Goal: Information Seeking & Learning: Learn about a topic

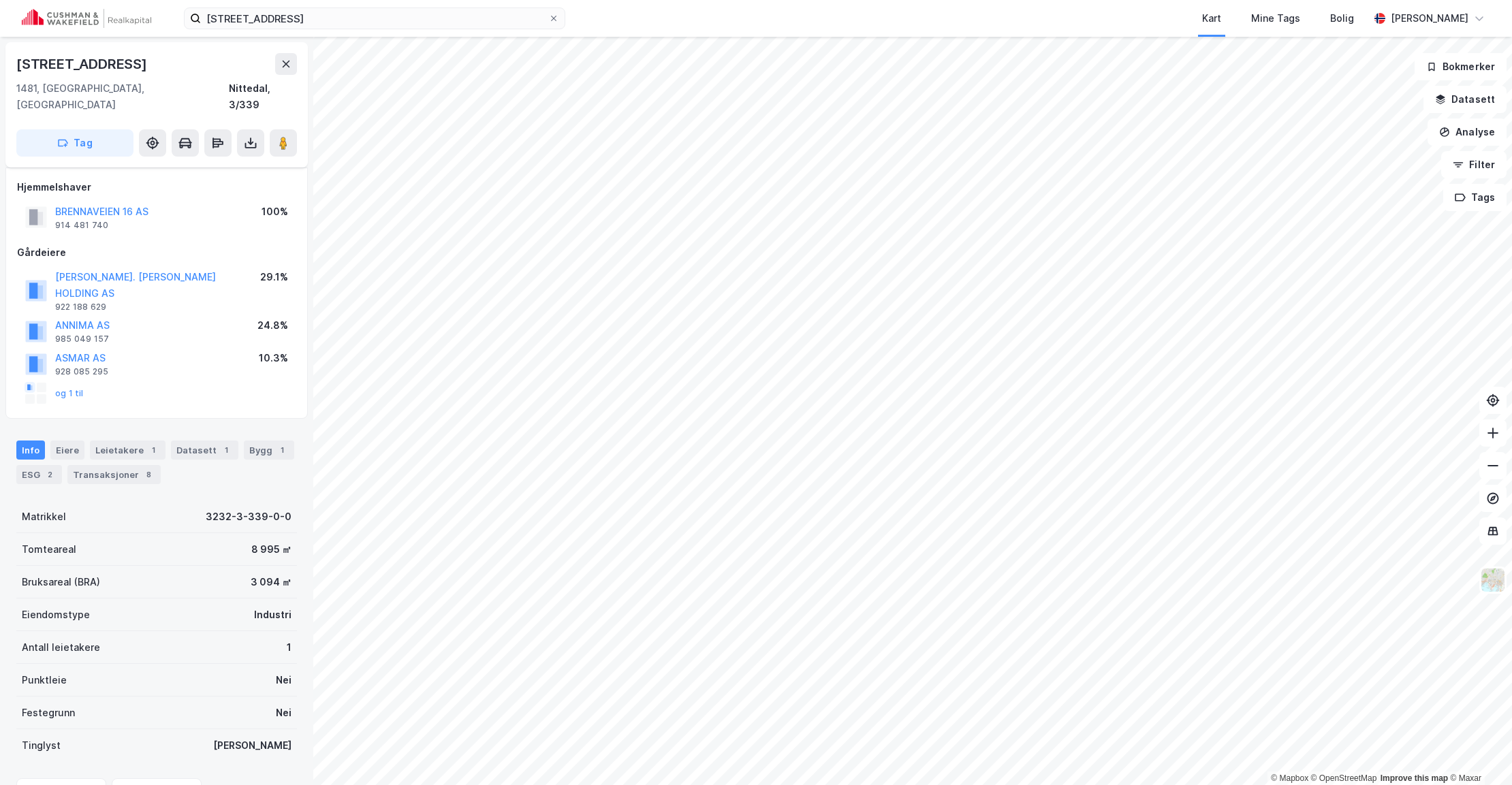
scroll to position [92, 0]
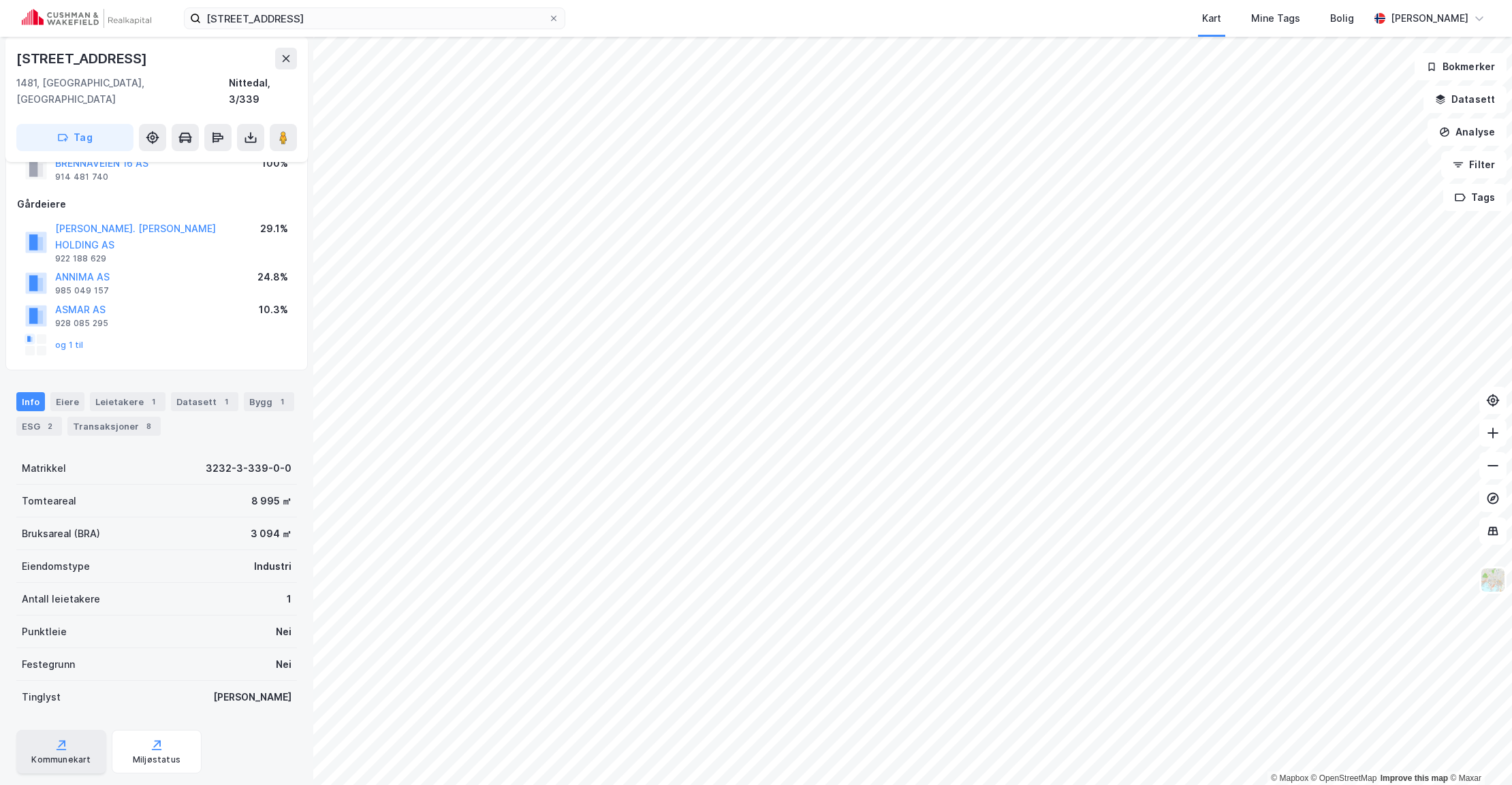
click at [59, 730] on div "Kommunekart" at bounding box center [61, 751] width 90 height 44
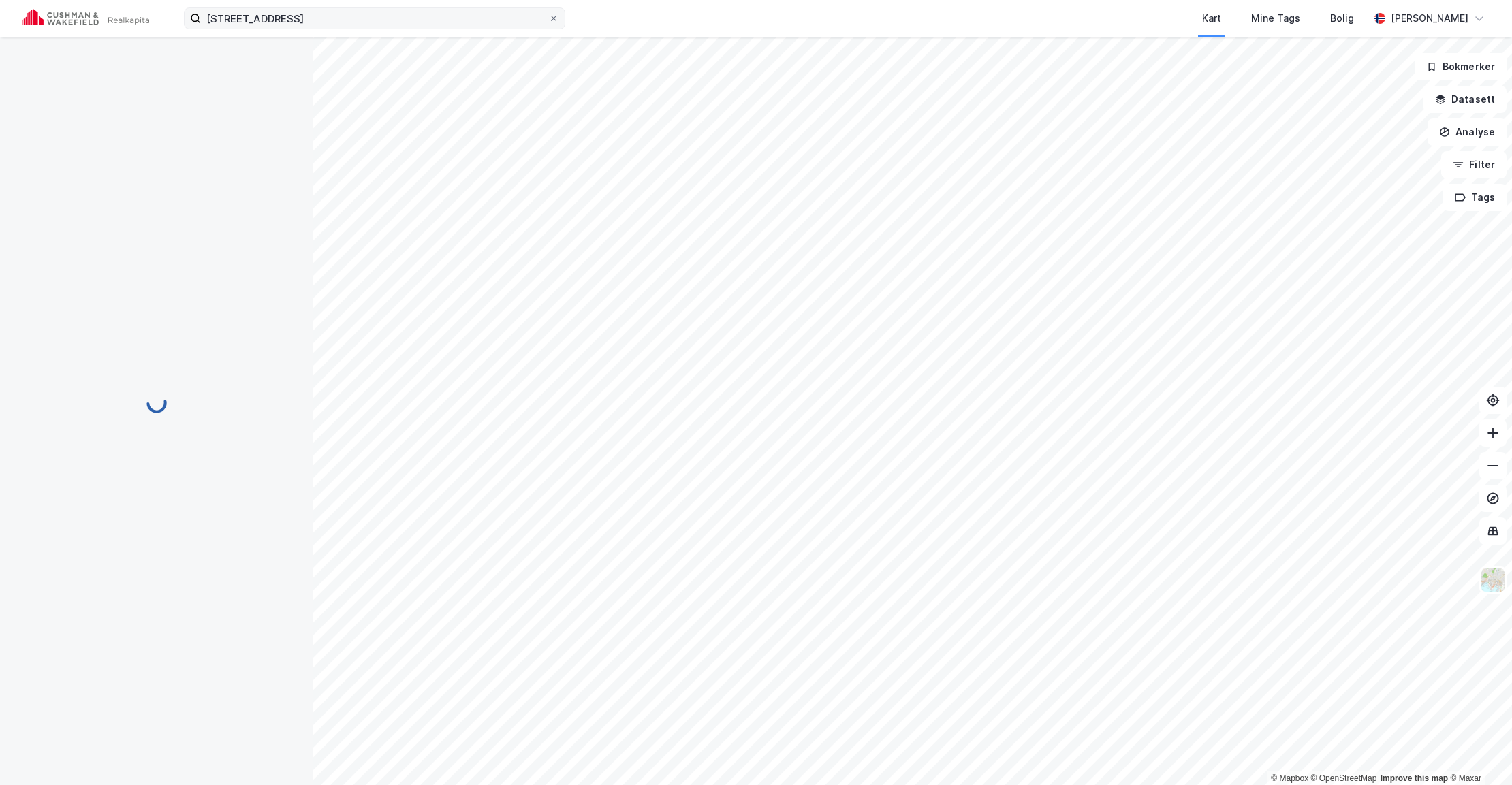
scroll to position [92, 0]
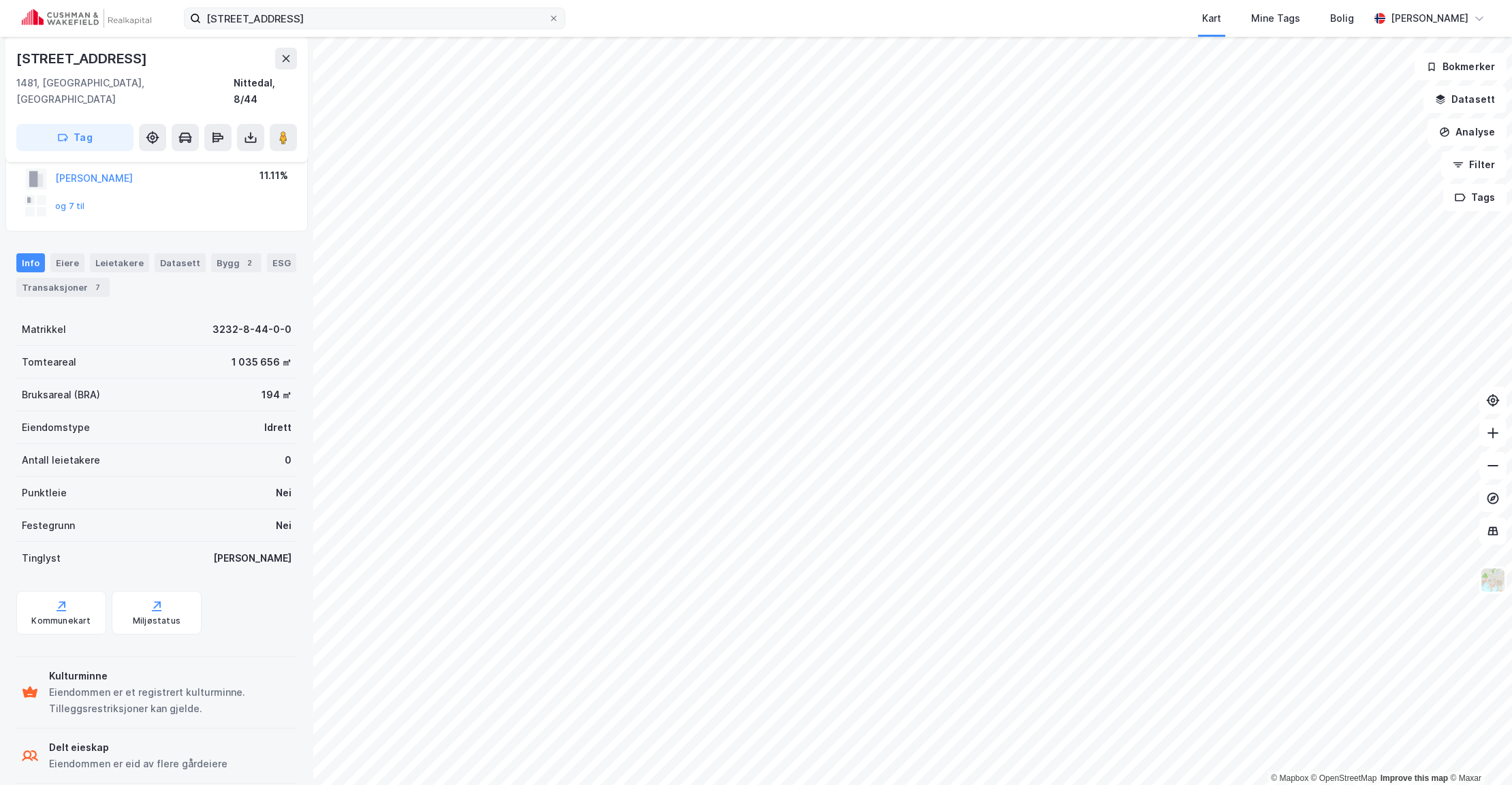
scroll to position [92, 0]
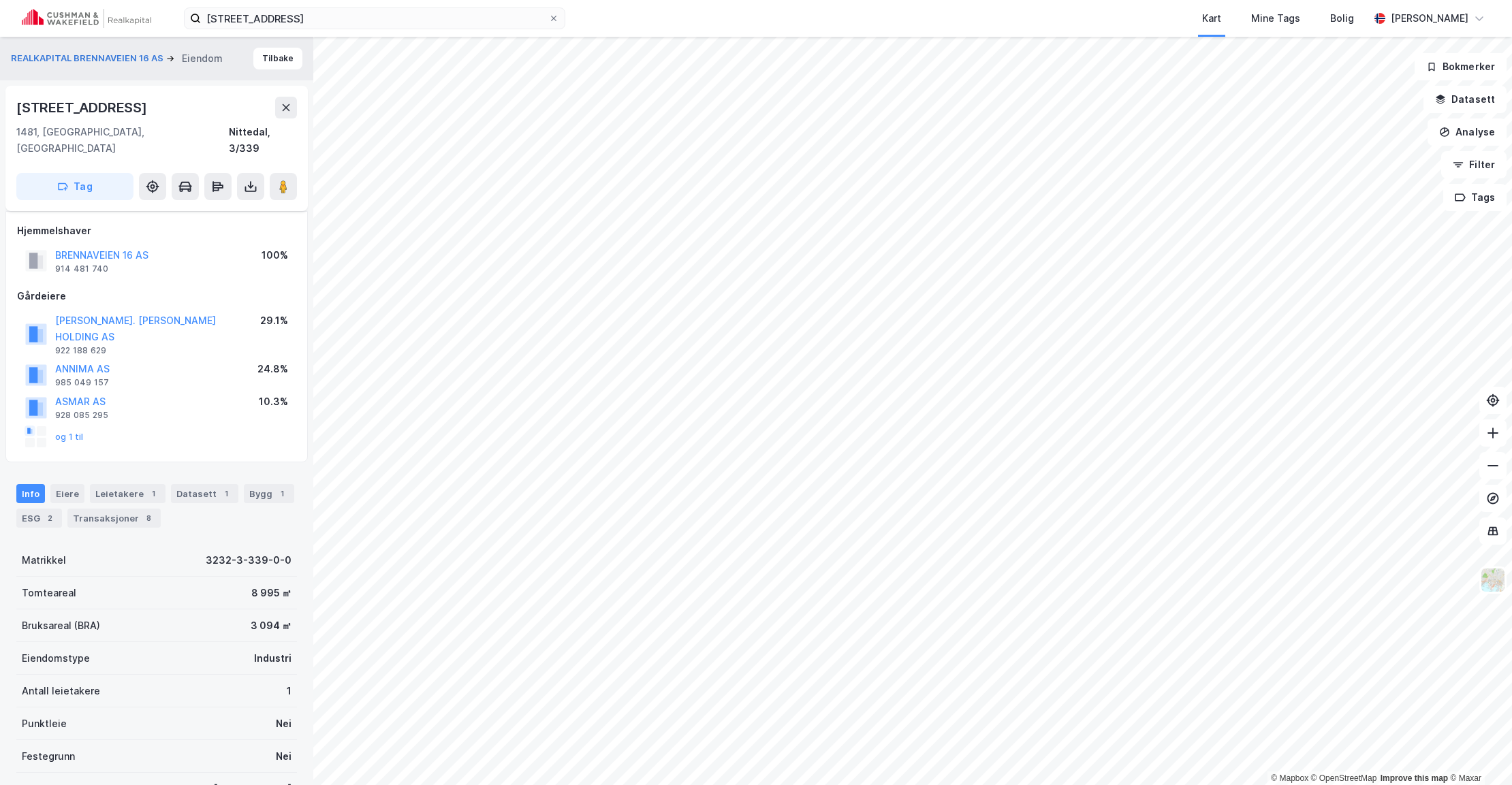
scroll to position [92, 0]
